Goal: Information Seeking & Learning: Compare options

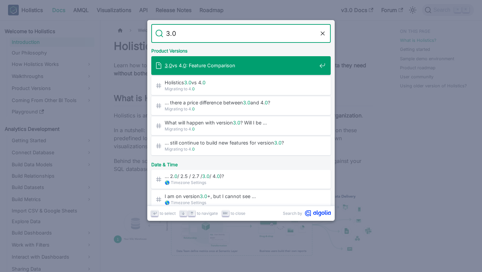
type input "3.0 v"
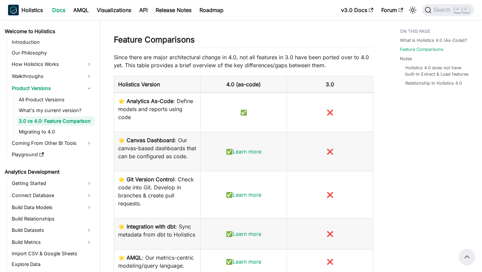
scroll to position [423, 0]
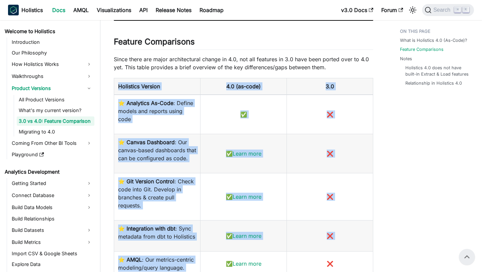
drag, startPoint x: 118, startPoint y: 84, endPoint x: 259, endPoint y: 263, distance: 227.3
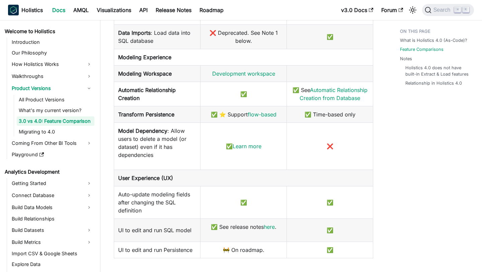
scroll to position [807, 0]
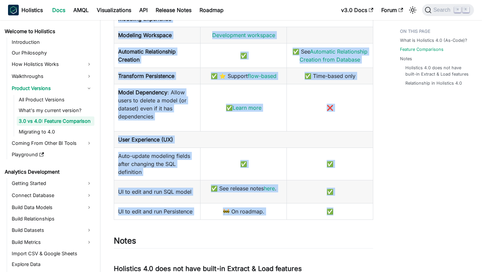
click at [356, 219] on td "✅" at bounding box center [330, 211] width 86 height 16
copy table "Loremipsu Dolorsi 8.2 (am-cons) 1.8 ⭐️ Adipiscin El-Sedd : Eiusmo tempor inc ut…"
click at [180, 99] on p "Model Dependency : Allow users to delete a model (or dataset) even if it has de…" at bounding box center [157, 104] width 78 height 32
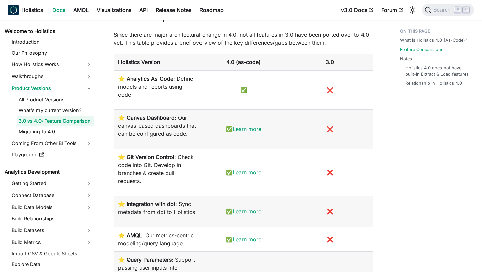
scroll to position [457, 0]
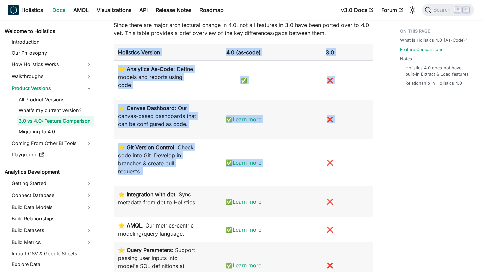
drag, startPoint x: 118, startPoint y: 49, endPoint x: 321, endPoint y: 169, distance: 235.5
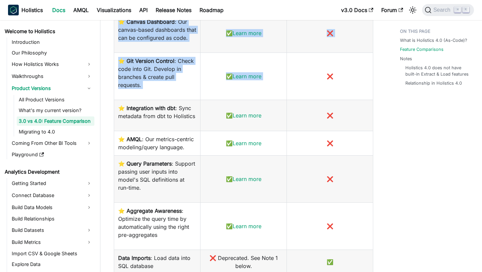
scroll to position [549, 0]
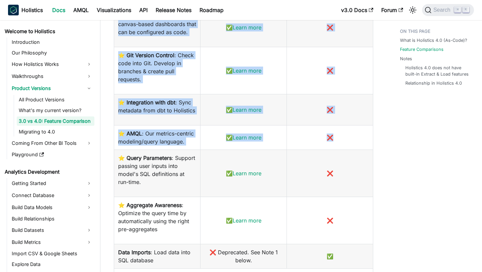
click at [350, 150] on td "❌" at bounding box center [330, 137] width 86 height 24
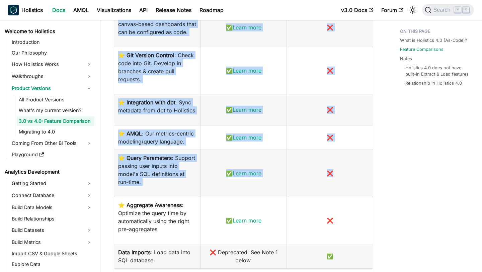
click at [344, 185] on td "❌" at bounding box center [330, 173] width 86 height 47
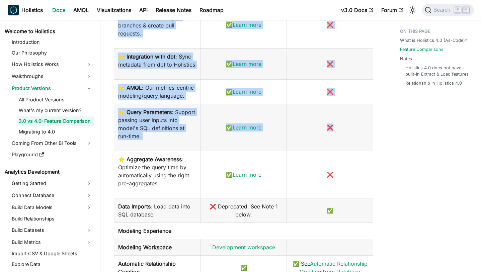
scroll to position [596, 0]
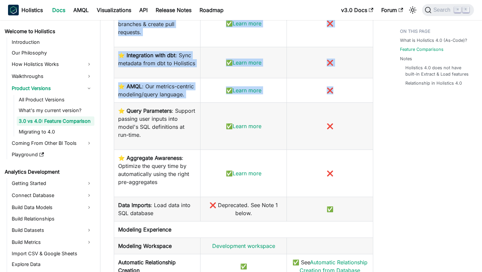
click at [342, 102] on td "❌" at bounding box center [330, 90] width 86 height 24
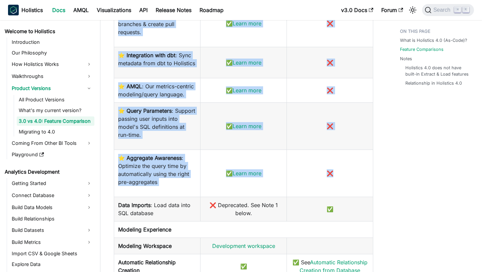
click at [341, 189] on td "❌" at bounding box center [330, 173] width 86 height 47
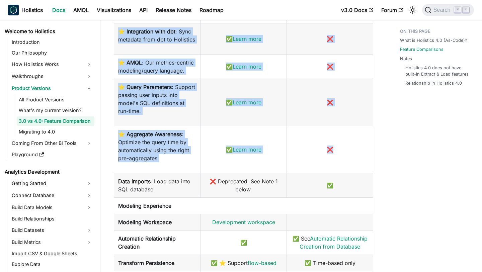
scroll to position [689, 0]
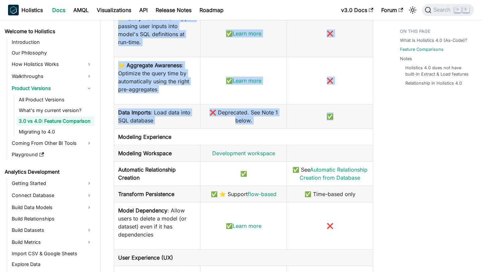
click at [345, 120] on td "✅" at bounding box center [330, 116] width 86 height 24
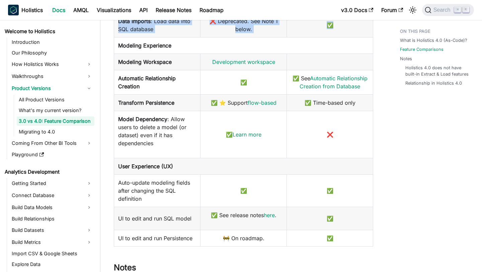
scroll to position [787, 0]
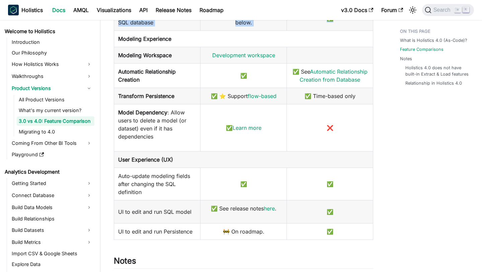
copy table "Holistics Version 4.0 (as-code) 3.0 ⭐️ Analytics As-Code : Define models and re…"
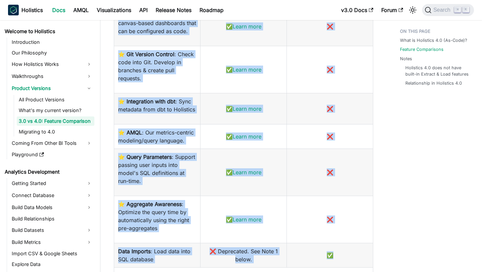
scroll to position [562, 0]
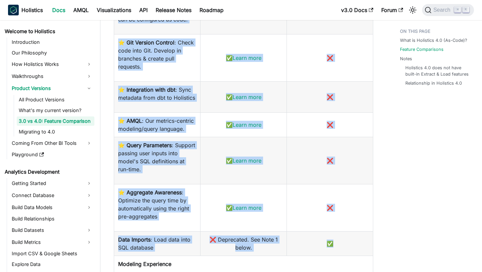
click at [160, 137] on td "⭐️ AMQL : Our metrics-centric modeling/query language." at bounding box center [157, 124] width 86 height 24
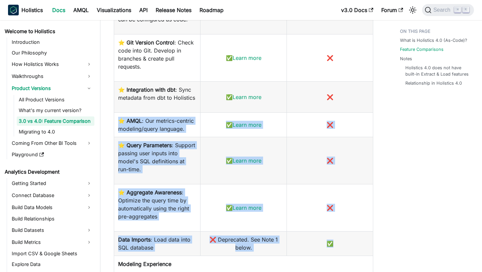
drag, startPoint x: 118, startPoint y: 128, endPoint x: 336, endPoint y: 256, distance: 252.3
click at [336, 256] on tbody "⭐️ Analytics As-Code : Define models and reports using code ✅ ❌ ⭐️ Canvas Dashb…" at bounding box center [243, 210] width 259 height 509
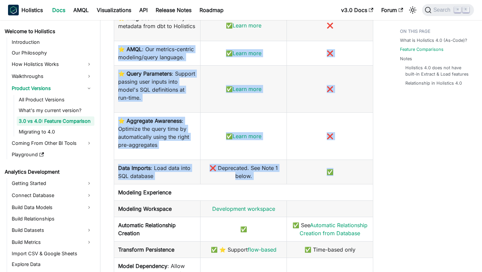
scroll to position [636, 0]
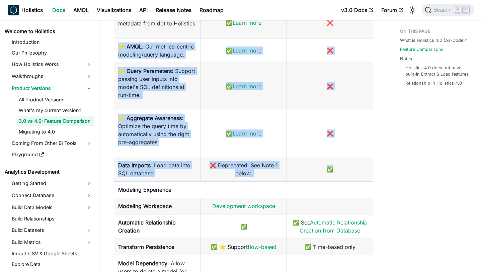
copy tbody "⭐️ AMQL : Our metrics-centric modeling/query language. ✅ Learn more ❌ ⭐️ Query …"
click at [220, 169] on td "❌ Deprecated. See Note 1 below." at bounding box center [243, 169] width 86 height 24
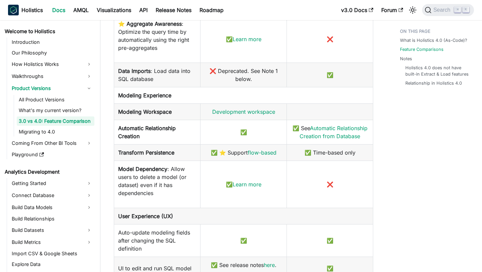
scroll to position [739, 0]
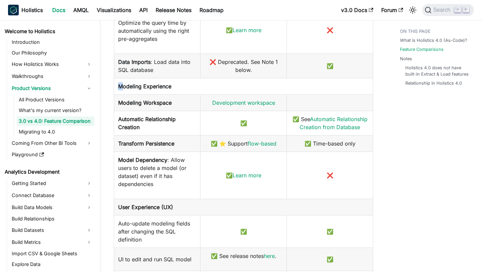
drag, startPoint x: 116, startPoint y: 93, endPoint x: 121, endPoint y: 93, distance: 5.0
click at [121, 93] on td "Modeling Experience" at bounding box center [243, 86] width 259 height 16
click at [120, 106] on td "Modeling Workspace" at bounding box center [157, 102] width 86 height 16
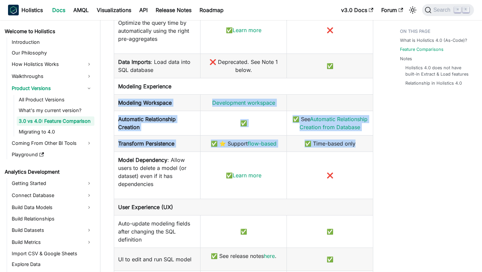
drag, startPoint x: 119, startPoint y: 106, endPoint x: 353, endPoint y: 152, distance: 238.8
click at [355, 152] on tbody "⭐️ Analytics As-Code : Define models and reports using code ✅ ❌ ⭐️ Canvas Dashb…" at bounding box center [243, 32] width 259 height 509
copy tbody "Modeling Workspace Development workspace Automatic Relationship Creation ✅ ✅ Se…"
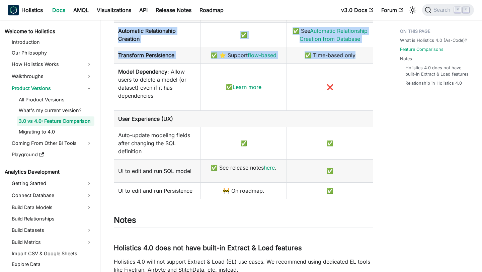
scroll to position [830, 0]
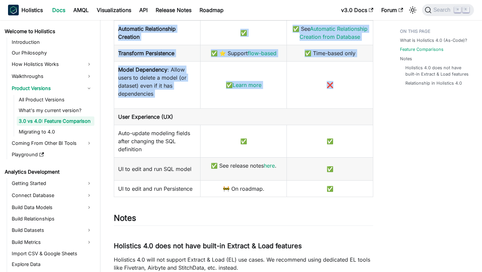
click at [331, 106] on td "❌" at bounding box center [330, 84] width 86 height 47
copy tbody "Modeling Workspace Development workspace Automatic Relationship Creation ✅ ✅ Se…"
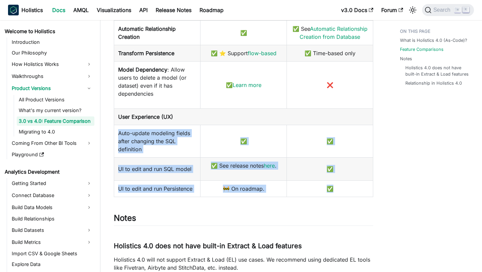
copy tbody "Auto-update modeling fields after changing the SQL definition ✅ ✅ UI to edit an…"
drag, startPoint x: 118, startPoint y: 138, endPoint x: 358, endPoint y: 203, distance: 248.8
click at [234, 188] on td "🚧 On roadmap." at bounding box center [243, 188] width 86 height 16
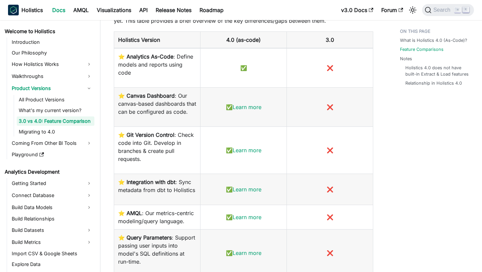
scroll to position [673, 0]
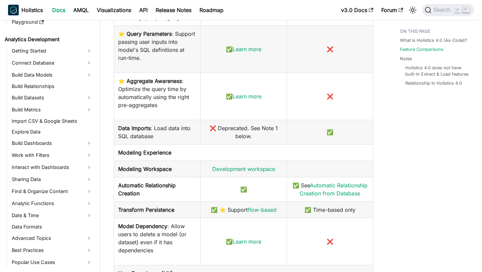
click at [257, 137] on td "❌ Deprecated. See Note 1 below." at bounding box center [243, 132] width 86 height 24
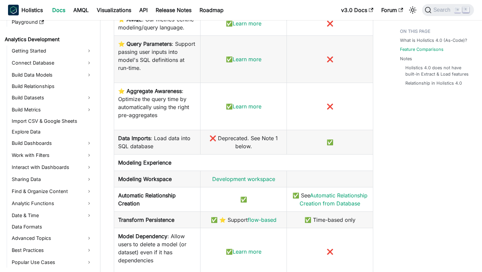
scroll to position [665, 0]
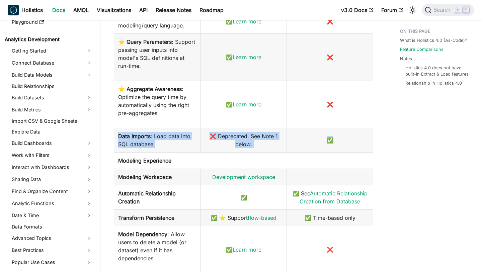
drag, startPoint x: 119, startPoint y: 143, endPoint x: 353, endPoint y: 158, distance: 234.0
click at [353, 152] on tr "Data Imports : Load data into SQL database ❌ Deprecated. See Note 1 below. ✅" at bounding box center [243, 140] width 259 height 24
click at [353, 152] on td "✅" at bounding box center [330, 140] width 86 height 24
